Goal: Task Accomplishment & Management: Manage account settings

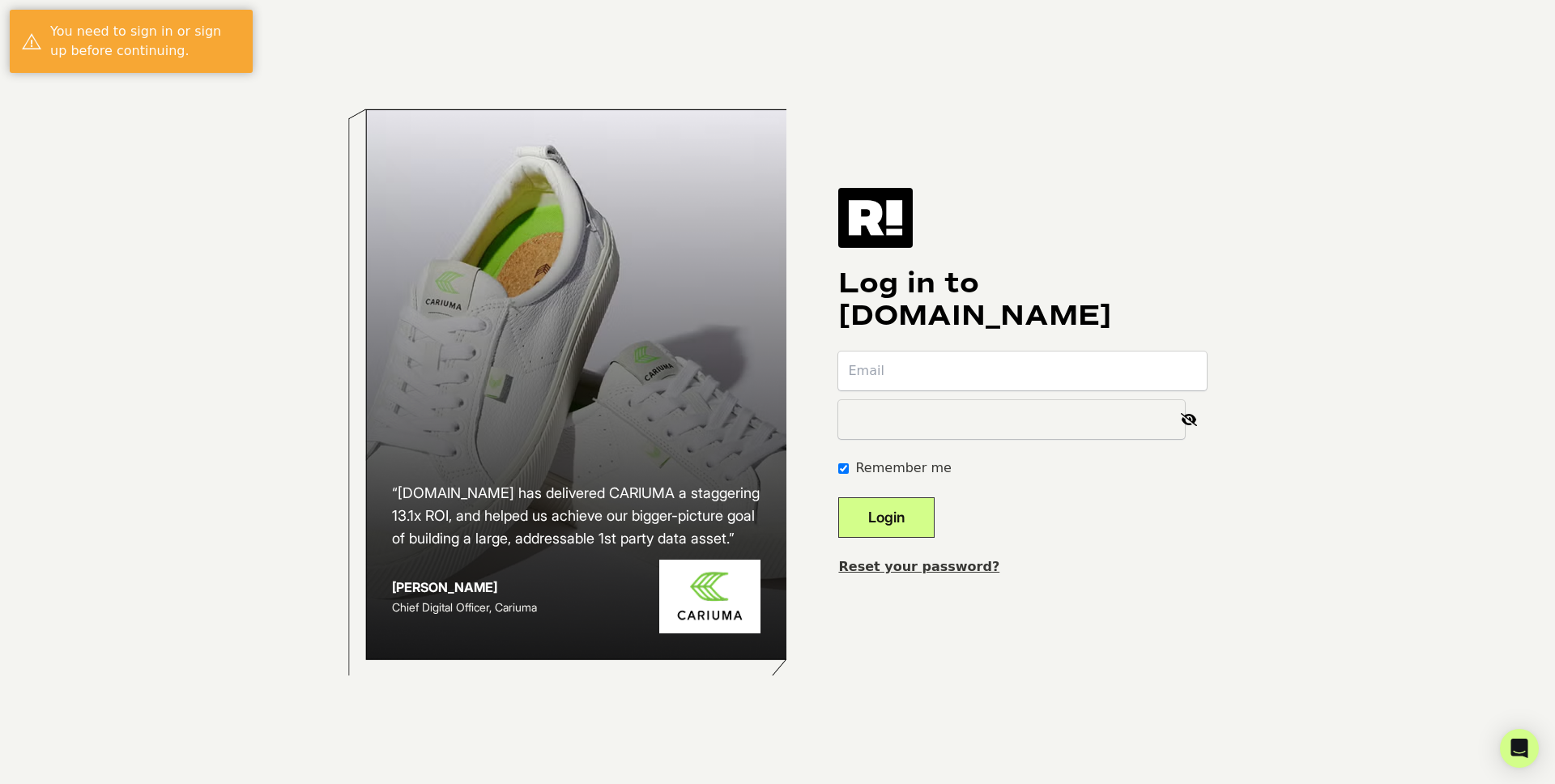
type input "[PERSON_NAME][EMAIL_ADDRESS][DOMAIN_NAME]"
click at [909, 519] on button "Login" at bounding box center [887, 517] width 96 height 41
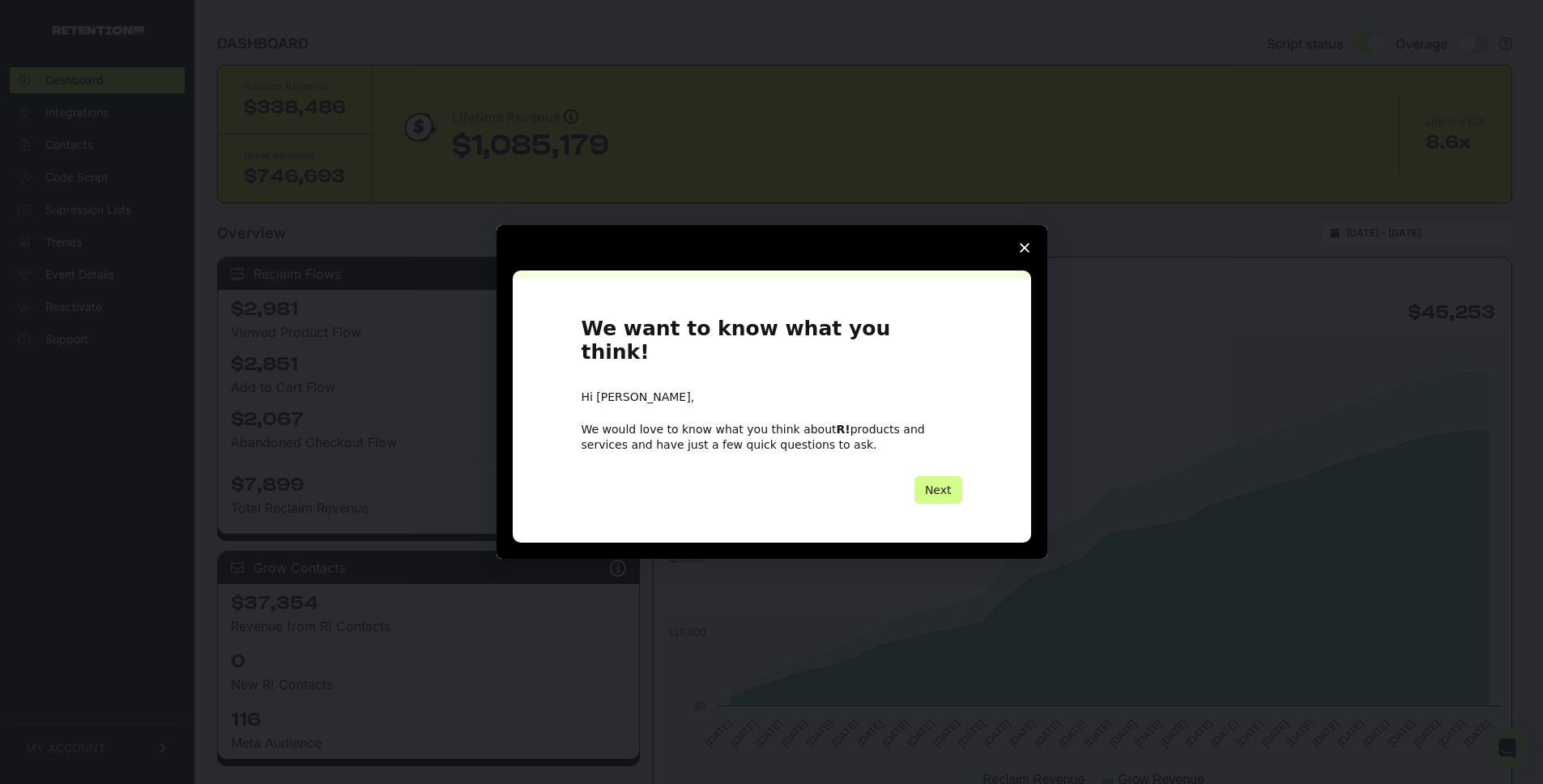
click at [1020, 253] on polygon "Close survey" at bounding box center [1024, 247] width 10 height 10
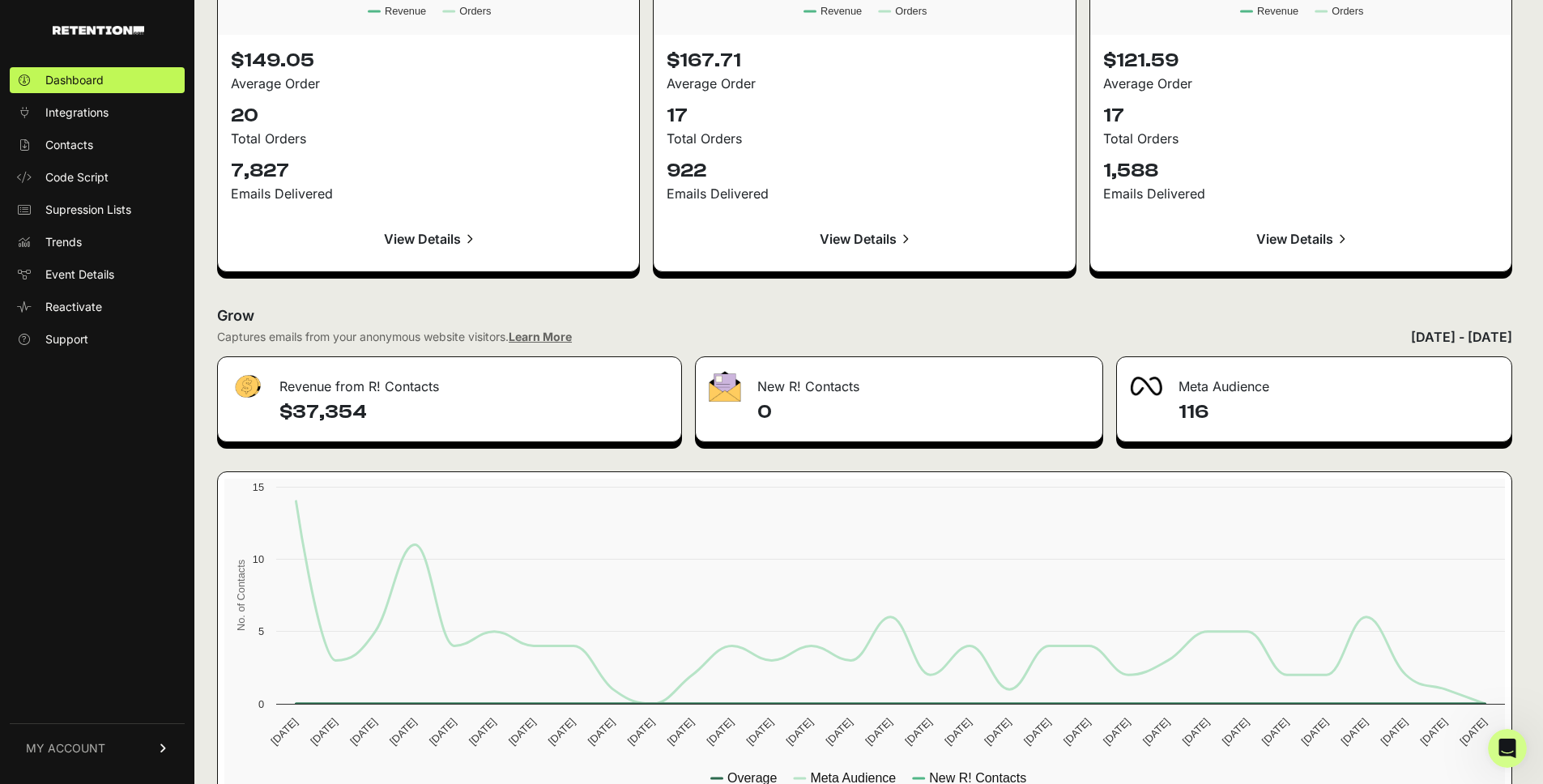
scroll to position [1740, 0]
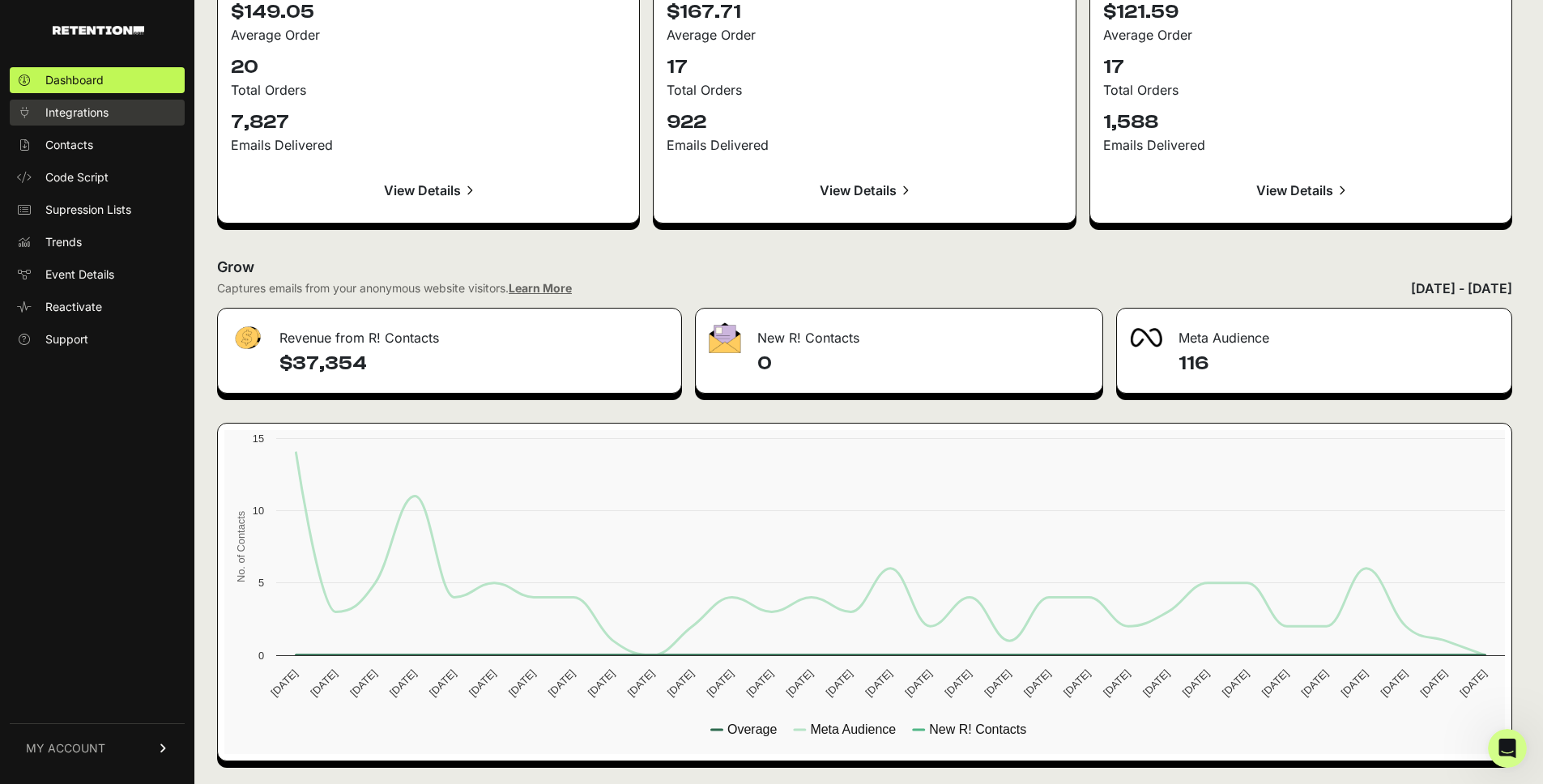
click at [113, 118] on link "Integrations" at bounding box center [97, 112] width 175 height 26
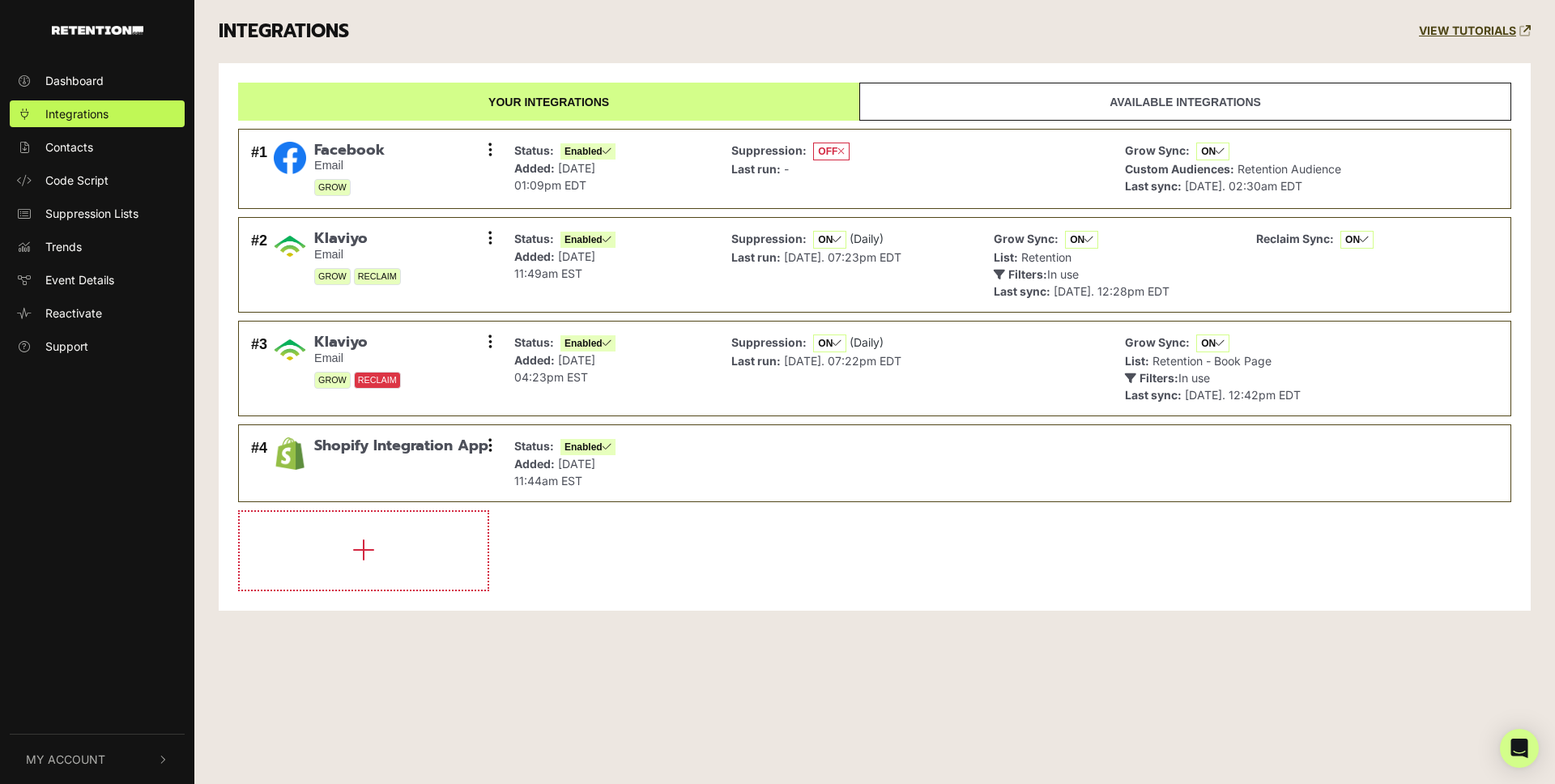
click at [49, 746] on button "My Account" at bounding box center [97, 759] width 175 height 49
click at [89, 614] on span "API Details" at bounding box center [73, 620] width 57 height 17
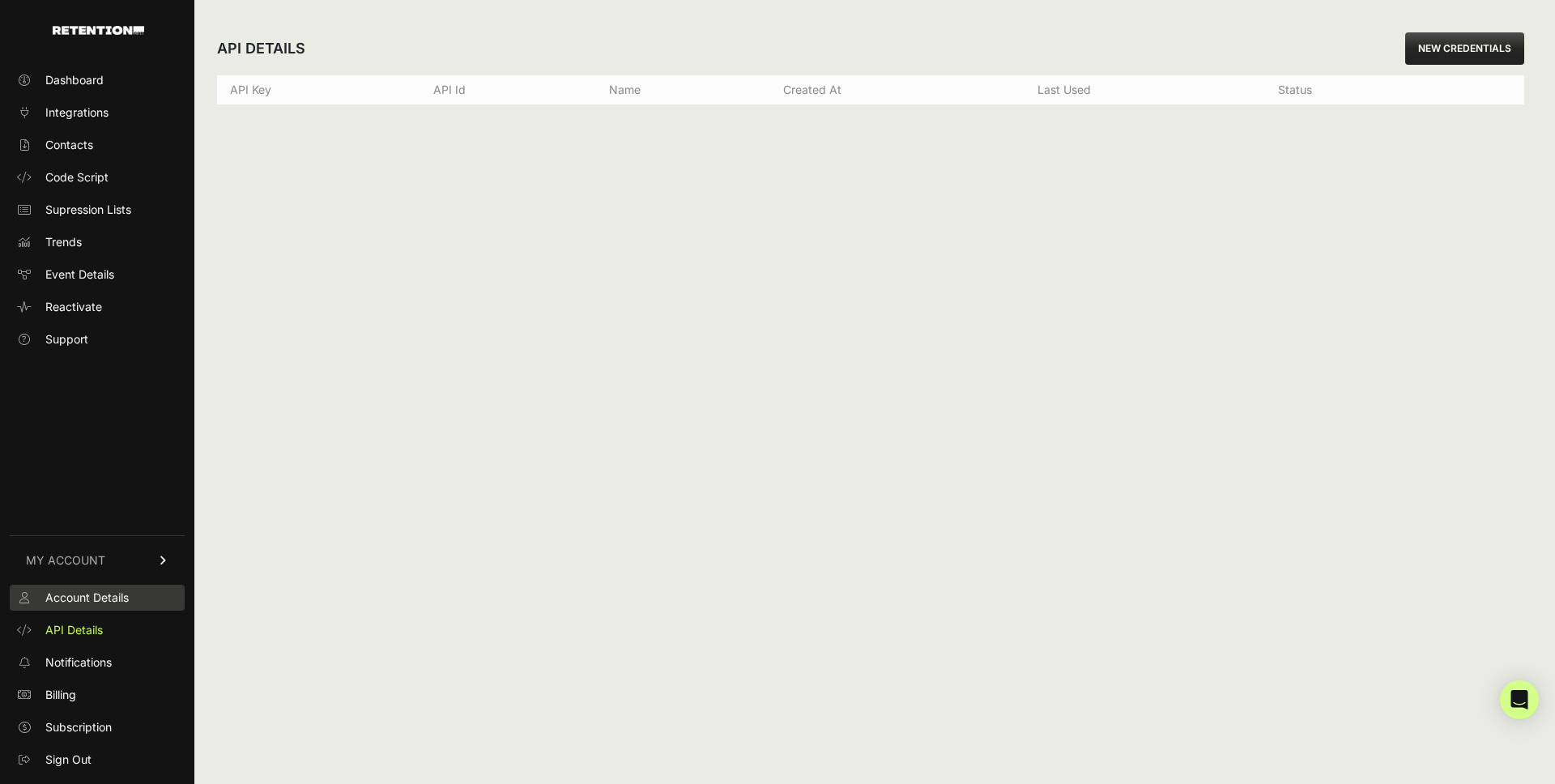
click at [104, 600] on span "Account Details" at bounding box center [87, 597] width 83 height 16
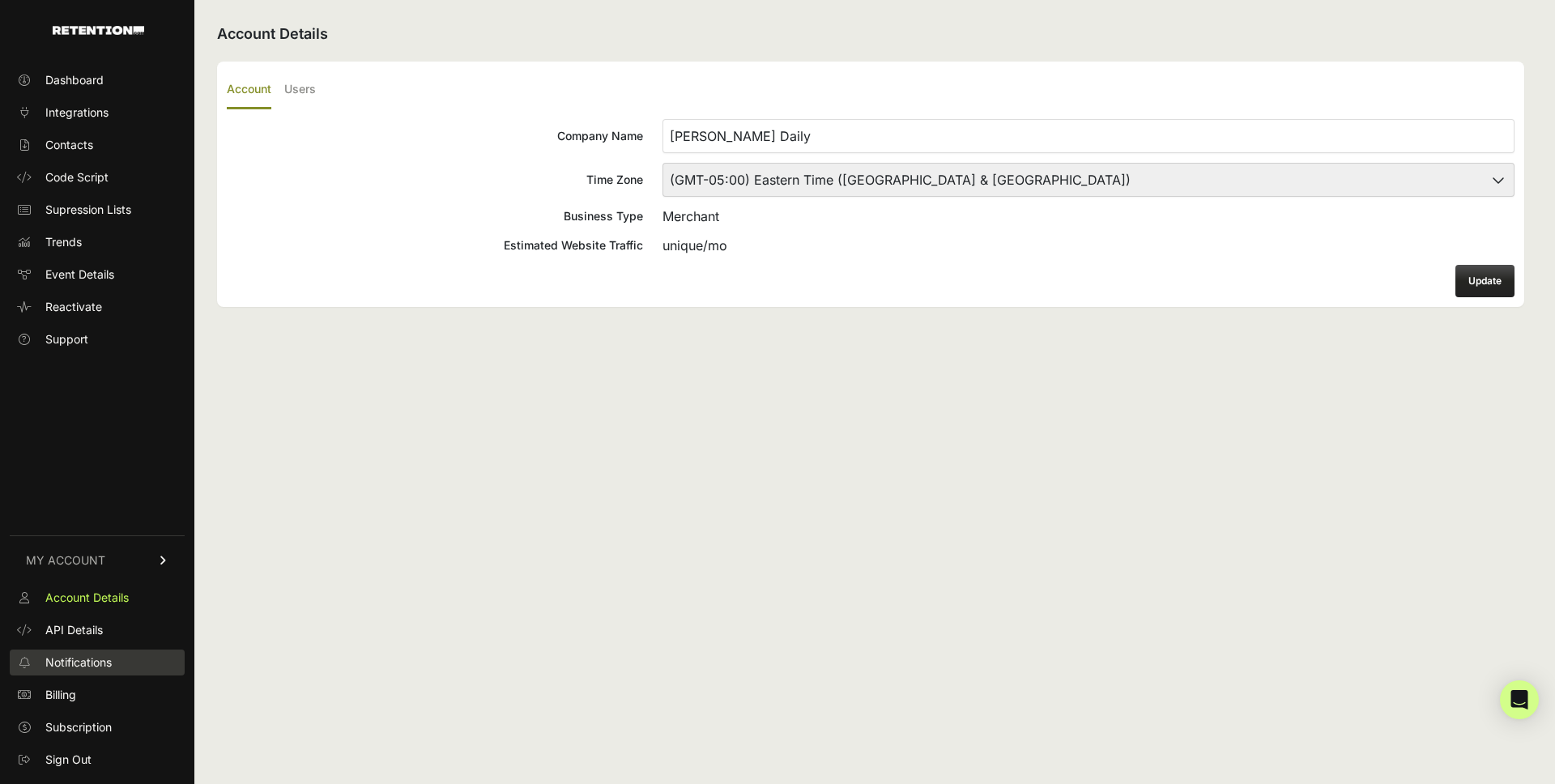
click at [97, 656] on span "Notifications" at bounding box center [78, 663] width 66 height 16
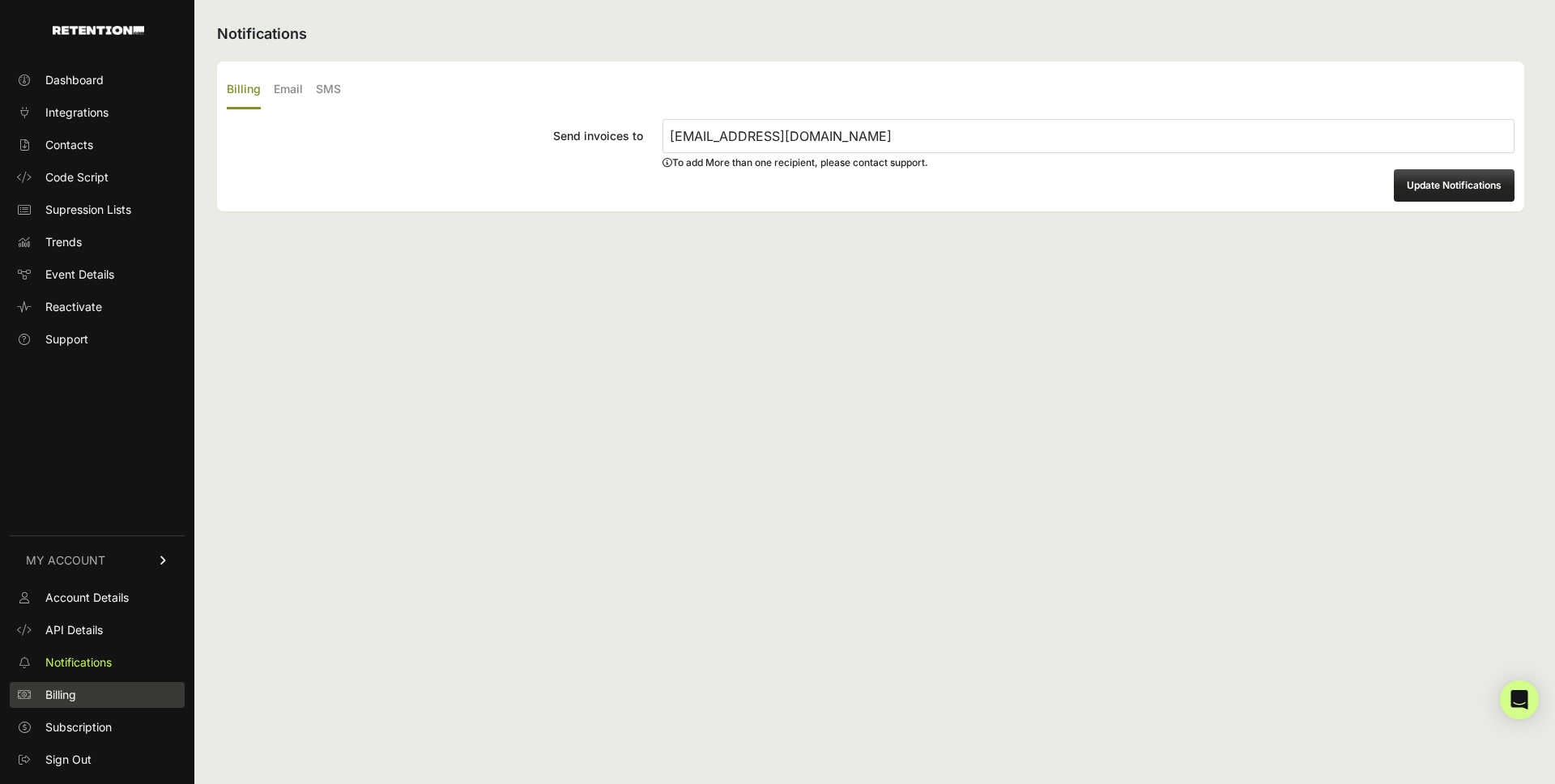
click at [78, 690] on link "Billing" at bounding box center [97, 694] width 175 height 26
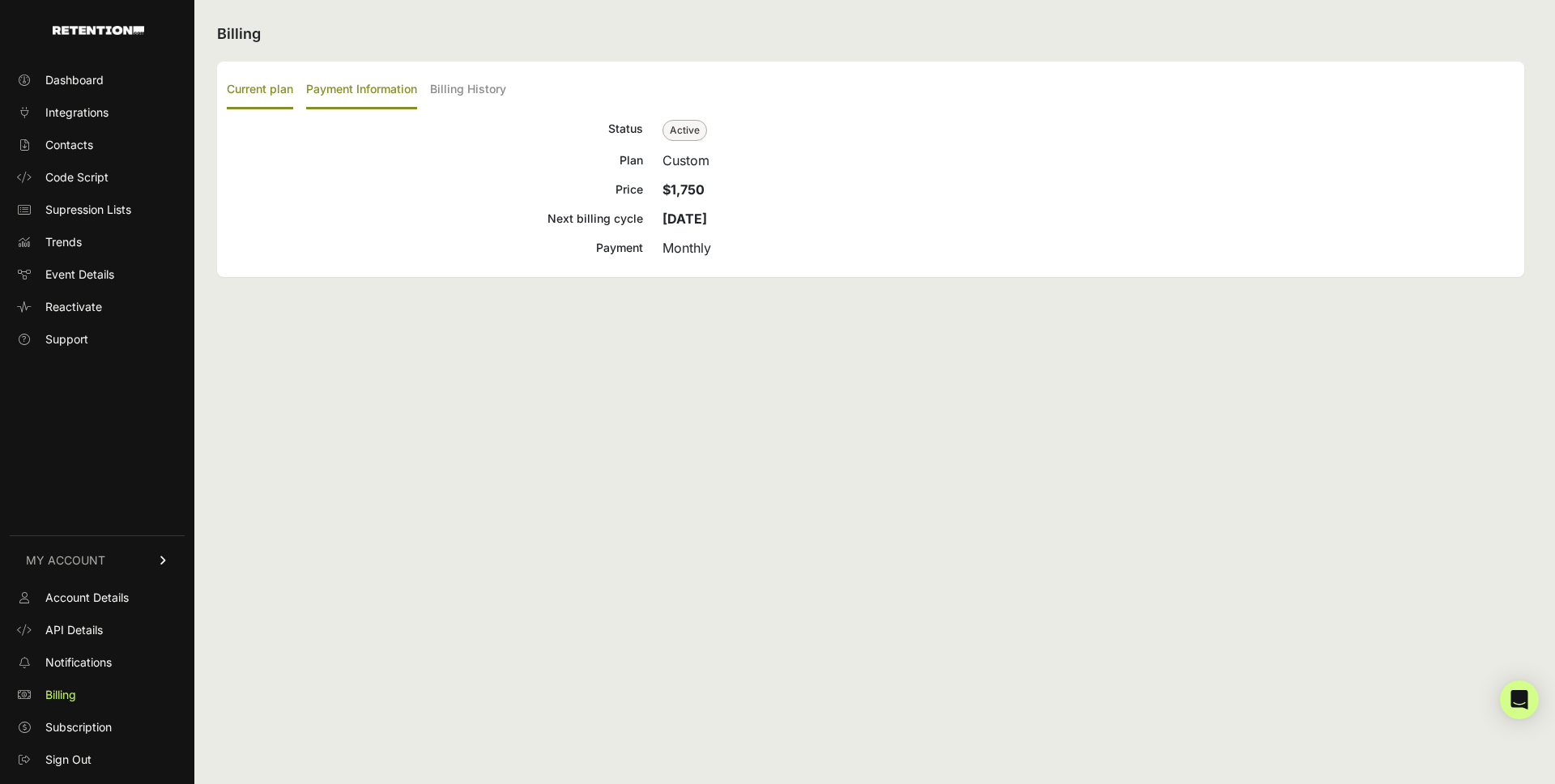
click at [401, 96] on label "Payment Information" at bounding box center [362, 91] width 111 height 38
click at [0, 0] on input "Payment Information" at bounding box center [0, 0] width 0 height 0
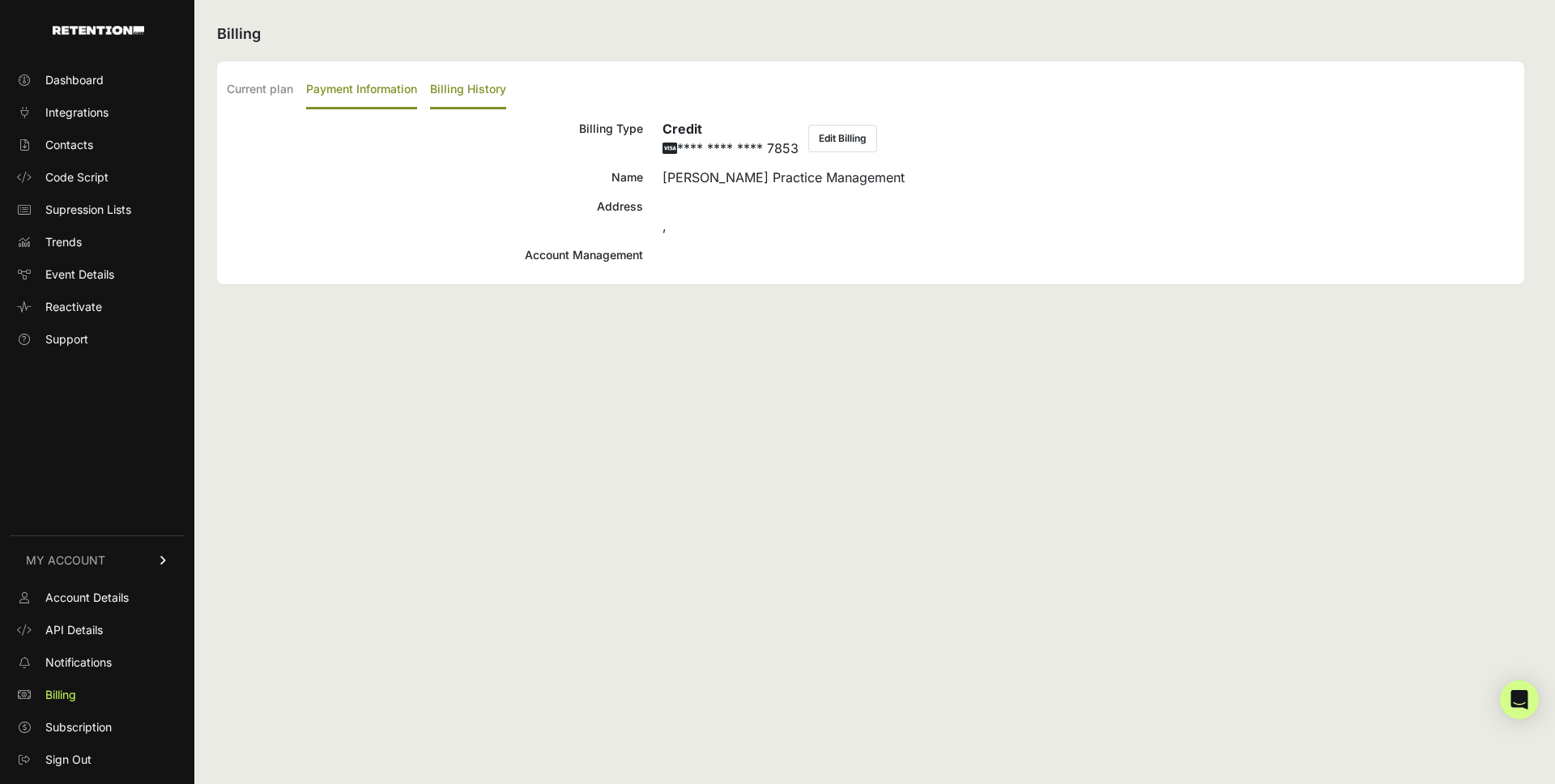
click at [447, 90] on label "Billing History" at bounding box center [468, 91] width 76 height 38
click at [0, 0] on input "Billing History" at bounding box center [0, 0] width 0 height 0
